Goal: Task Accomplishment & Management: Use online tool/utility

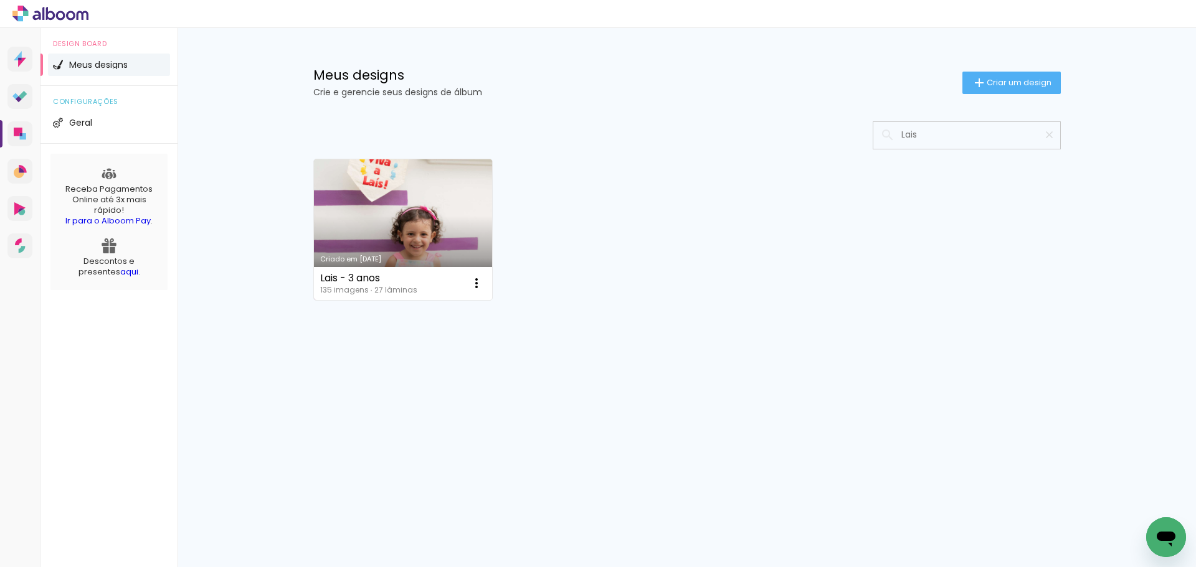
type input "Lais"
type paper-input "Lais"
click at [432, 223] on link "Criado em [DATE]" at bounding box center [403, 229] width 179 height 141
